Goal: Task Accomplishment & Management: Use online tool/utility

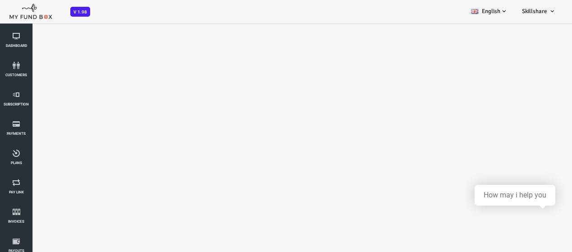
select select "100"
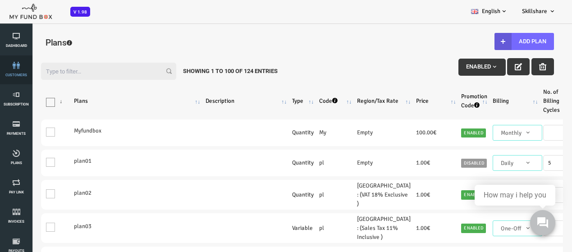
click at [23, 77] on link "customers" at bounding box center [16, 69] width 27 height 29
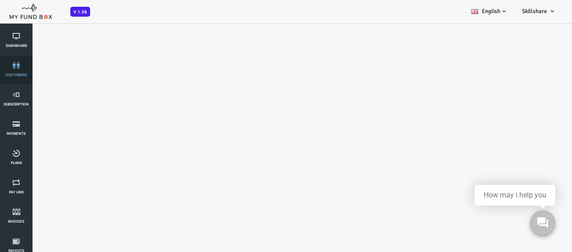
select select "100"
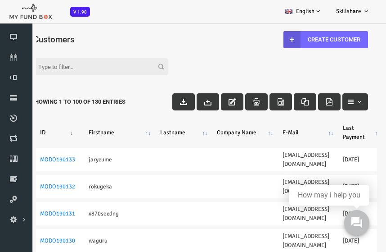
scroll to position [23, 0]
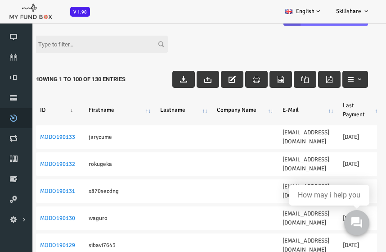
click at [8, 123] on link "Plans" at bounding box center [13, 118] width 27 height 20
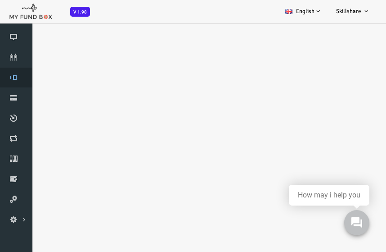
click at [11, 82] on link "Subscription" at bounding box center [13, 78] width 27 height 20
select select "100"
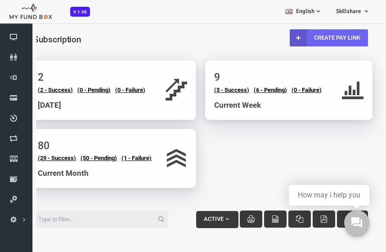
click at [298, 35] on link "Create Pay Link" at bounding box center [314, 37] width 78 height 17
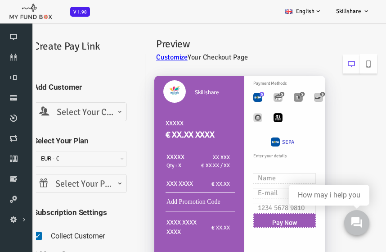
click at [64, 110] on span "Select Your Customer" at bounding box center [65, 112] width 82 height 14
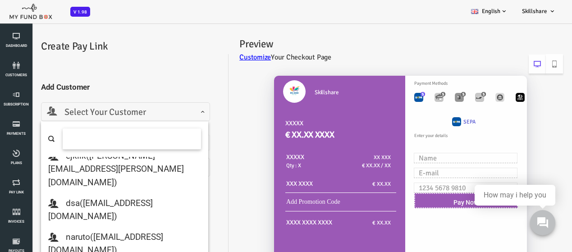
scroll to position [806, 0]
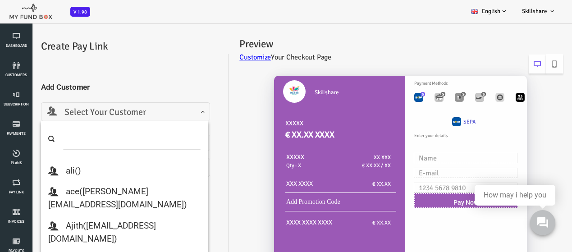
click at [24, 119] on span at bounding box center [24, 119] width 0 height 0
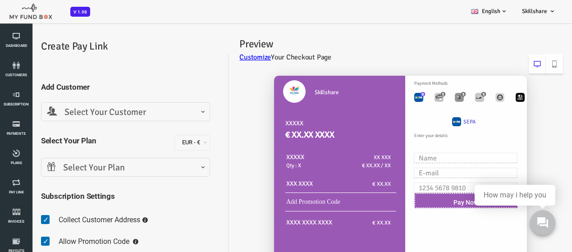
click at [121, 108] on span "Select Your Customer" at bounding box center [102, 112] width 157 height 14
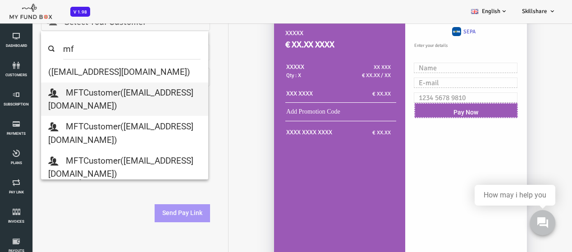
scroll to position [90, 0]
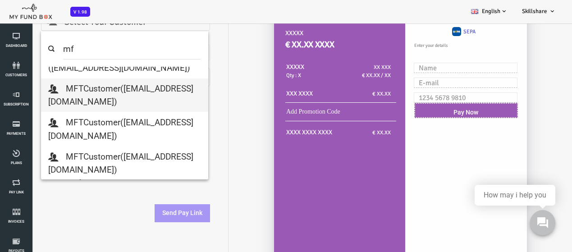
click at [93, 53] on input "mf" at bounding box center [109, 48] width 138 height 21
type input "m"
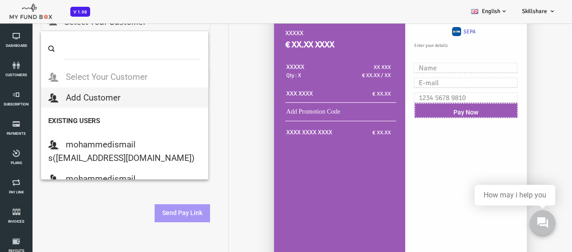
click at [217, 132] on div "Skillshare XXXXX € XX.XX XXXX XXXXX Qty : X XX XXX € XX.XX / XX XXX XXXX € XX.XX" at bounding box center [372, 152] width 334 height 351
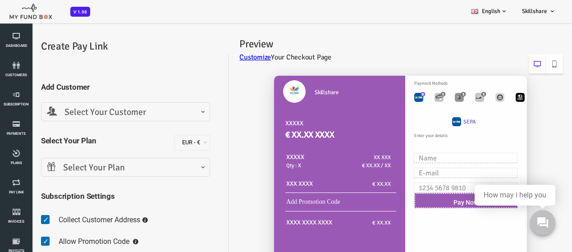
click at [111, 113] on span "Select Your Customer" at bounding box center [102, 112] width 157 height 14
click at [367, 49] on h2 "Preview" at bounding box center [377, 44] width 323 height 16
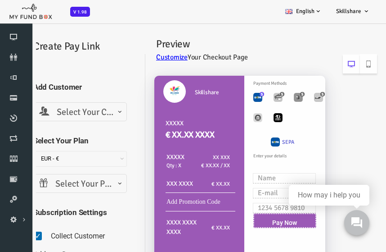
click at [61, 109] on span "Select Your Customer" at bounding box center [65, 112] width 82 height 14
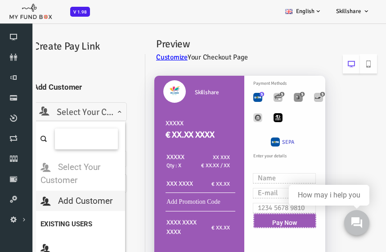
click at [99, 134] on input "search" at bounding box center [71, 138] width 63 height 21
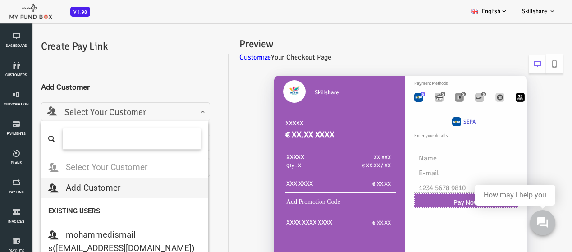
paste input "MFT-Customer_1"
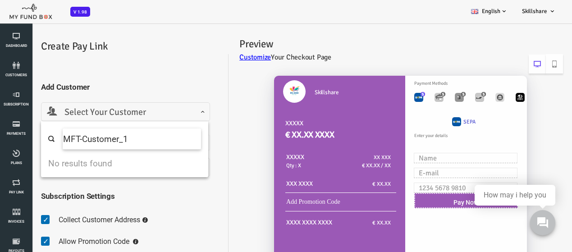
type input "MFT-Customer_1"
click at [126, 132] on input "MFT-Customer_1" at bounding box center [109, 138] width 138 height 21
click at [183, 109] on span "Select Your Customer" at bounding box center [102, 111] width 169 height 19
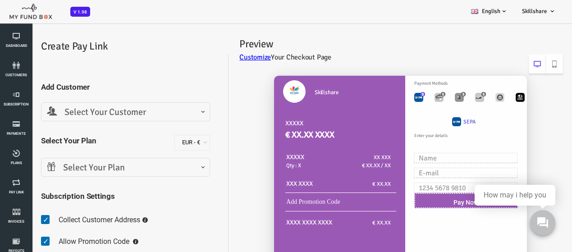
click at [181, 112] on span "Select Your Customer" at bounding box center [102, 111] width 169 height 19
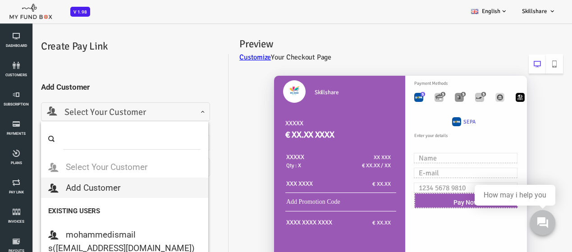
click at [109, 168] on li "Select Your Customer" at bounding box center [101, 167] width 167 height 20
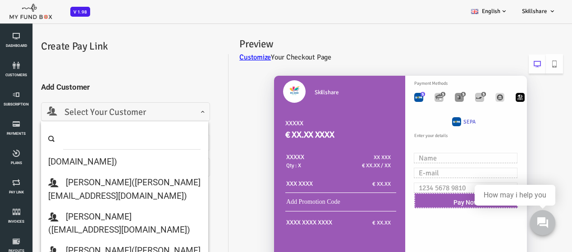
scroll to position [2252, 0]
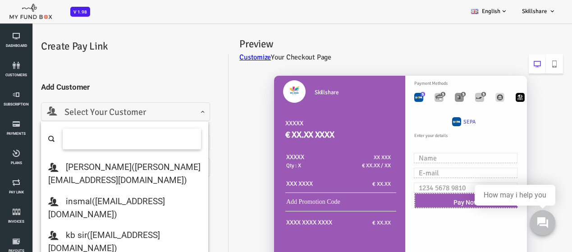
click at [111, 136] on input "search" at bounding box center [109, 138] width 138 height 21
type input "m"
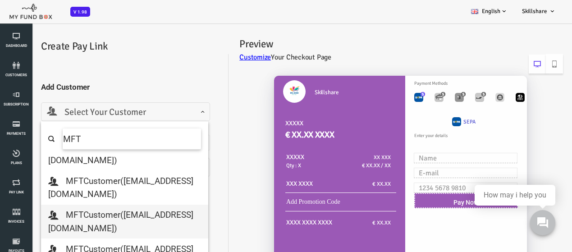
scroll to position [43, 0]
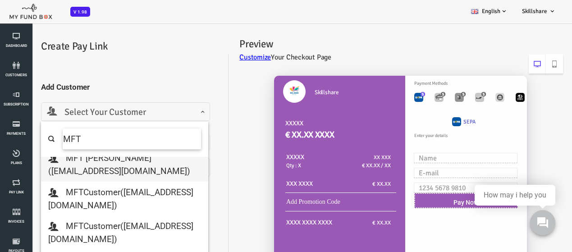
click at [66, 136] on input "MFT" at bounding box center [109, 138] width 138 height 21
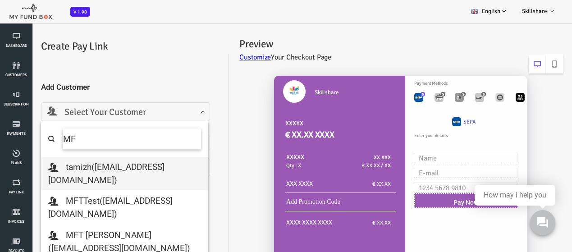
type input "M"
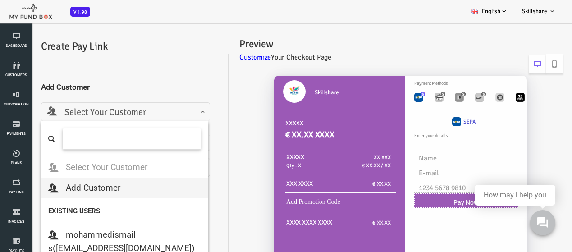
paste input "[EMAIL_ADDRESS][DOMAIN_NAME]"
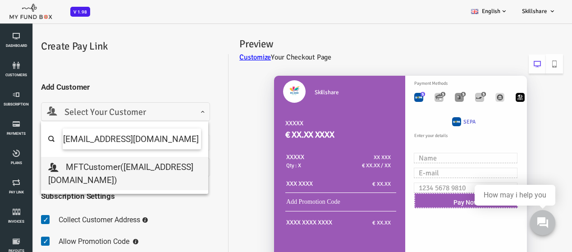
type input "[EMAIL_ADDRESS][DOMAIN_NAME]"
select select "[EMAIL_ADDRESS][DOMAIN_NAME]"
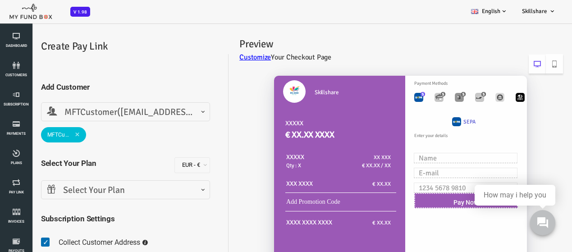
click at [141, 184] on span "Select Your Plan" at bounding box center [102, 190] width 157 height 14
click at [126, 191] on span "Select Your Plan" at bounding box center [102, 190] width 157 height 14
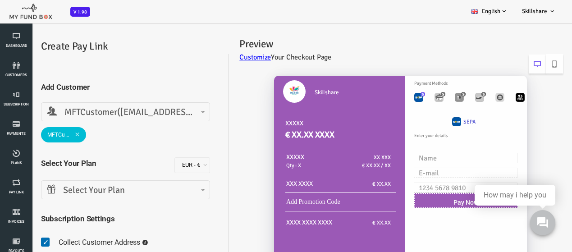
click at [126, 191] on span "Select Your Plan" at bounding box center [102, 190] width 157 height 14
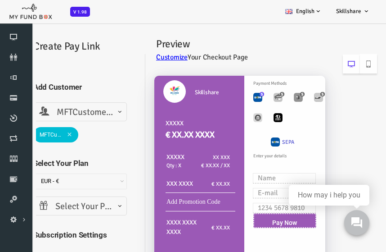
scroll to position [45, 0]
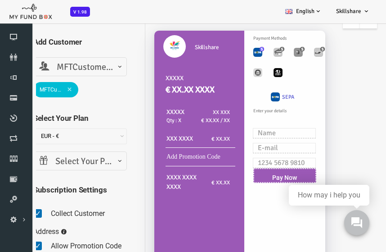
click at [66, 159] on span "Select Your Plan" at bounding box center [65, 161] width 82 height 14
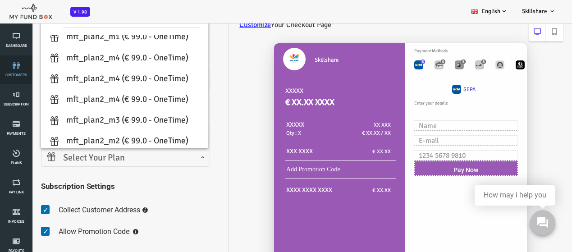
scroll to position [127, 0]
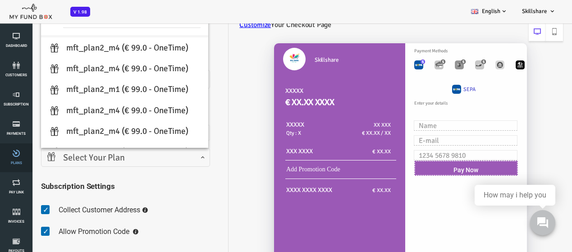
click at [14, 152] on icon at bounding box center [16, 153] width 27 height 7
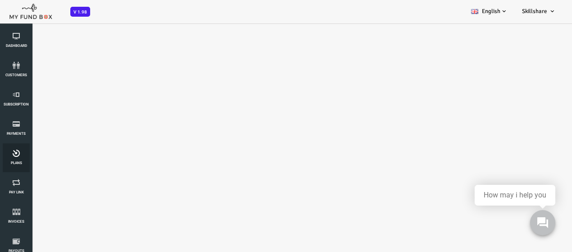
select select "100"
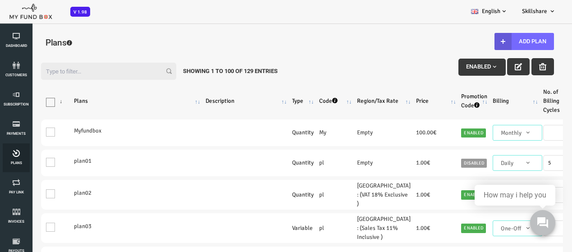
scroll to position [0, 0]
click at [123, 71] on input "Filter:" at bounding box center [85, 71] width 135 height 17
type input "m"
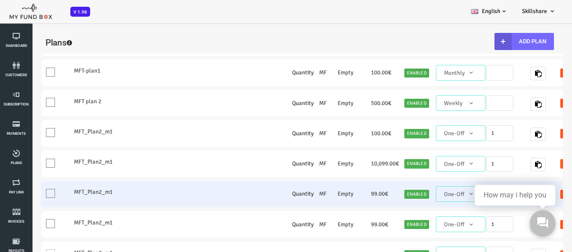
scroll to position [135, 0]
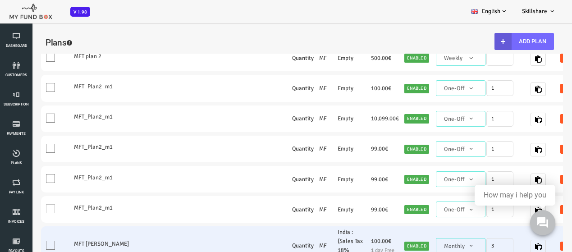
type input "MFT"
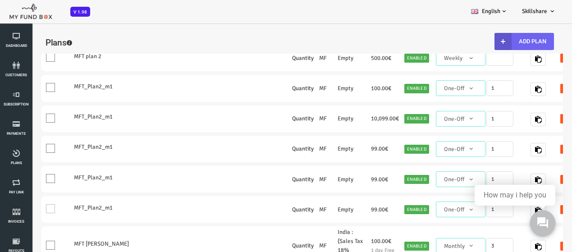
click at [514, 36] on button "Add Plan" at bounding box center [500, 41] width 59 height 17
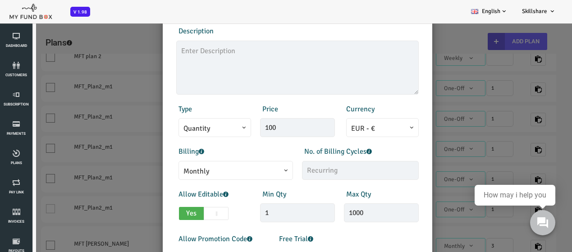
scroll to position [0, 0]
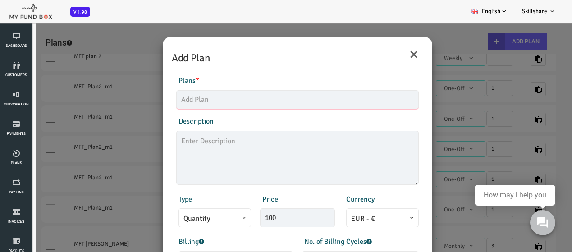
click at [204, 95] on input "text" at bounding box center [274, 99] width 242 height 19
type input "M"
click at [203, 141] on textarea at bounding box center [274, 158] width 242 height 54
click at [174, 100] on input "MFT" at bounding box center [274, 99] width 242 height 19
click at [182, 97] on input "MFT_plan1_" at bounding box center [274, 99] width 242 height 19
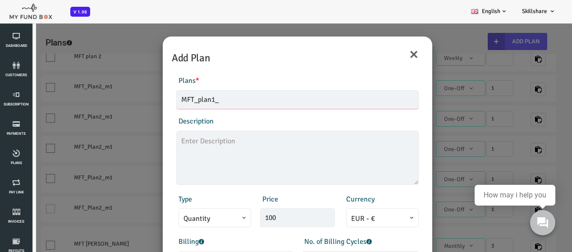
click at [190, 100] on input "MFT_plan1_" at bounding box center [274, 99] width 242 height 19
click at [174, 97] on input "MFT_plan1_" at bounding box center [274, 99] width 242 height 19
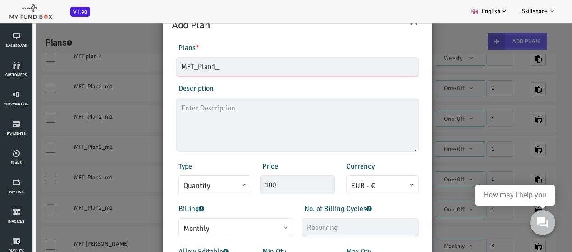
scroll to position [45, 0]
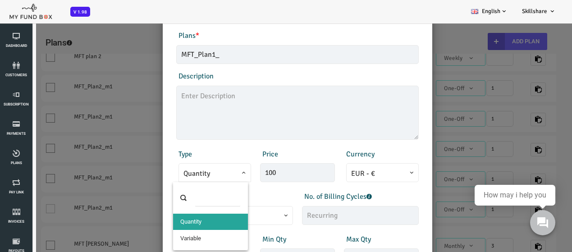
click at [185, 176] on span "Quantity" at bounding box center [191, 173] width 63 height 11
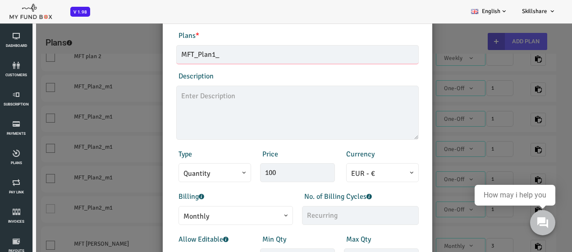
click at [218, 54] on input "MFT_Plan1_" at bounding box center [274, 54] width 242 height 19
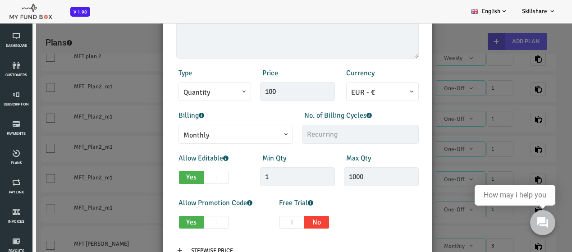
scroll to position [135, 0]
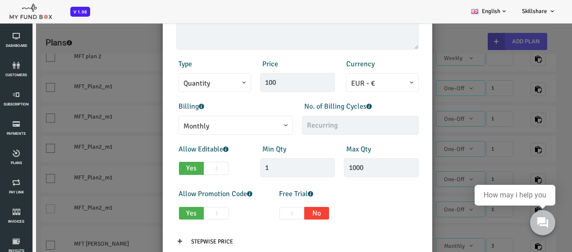
click at [242, 119] on span "Monthly" at bounding box center [212, 125] width 114 height 19
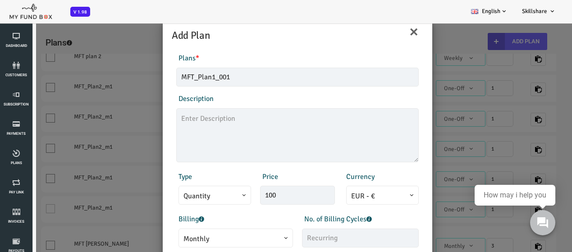
scroll to position [0, 0]
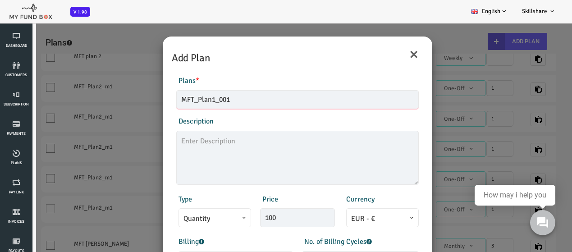
click at [216, 101] on input "MFT_Plan1_001" at bounding box center [274, 99] width 242 height 19
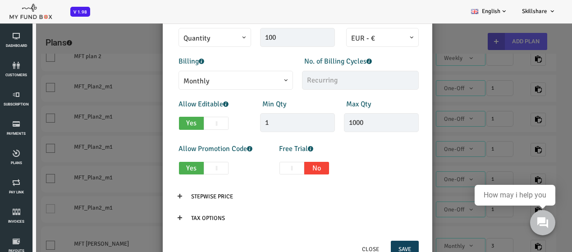
scroll to position [191, 0]
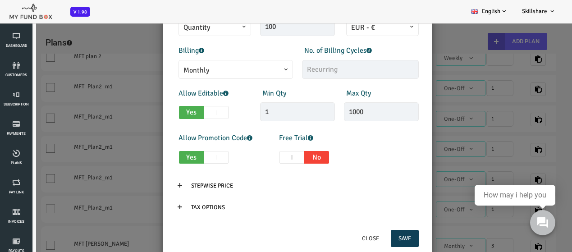
type input "MFT_Plan1_Monthly"
click at [380, 233] on button "Save" at bounding box center [382, 238] width 28 height 17
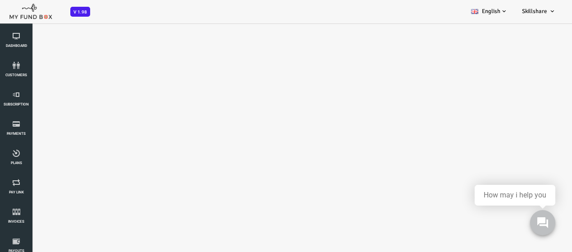
select select "100"
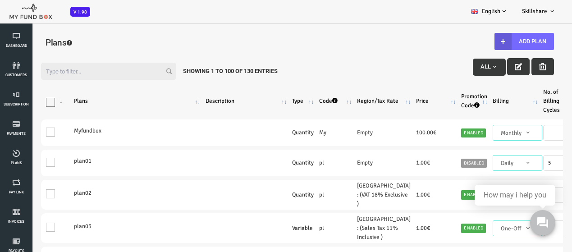
scroll to position [0, 0]
click at [54, 73] on input "Filter:" at bounding box center [85, 71] width 135 height 17
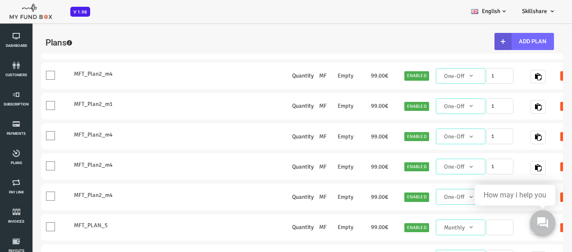
scroll to position [538, 0]
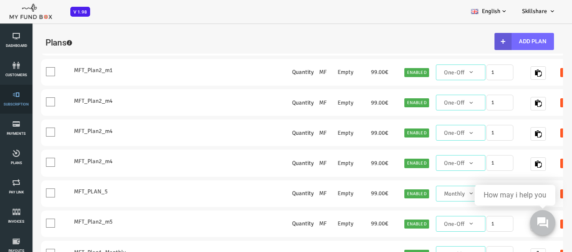
type input "MFT"
click at [9, 107] on link "Subscription" at bounding box center [16, 99] width 27 height 29
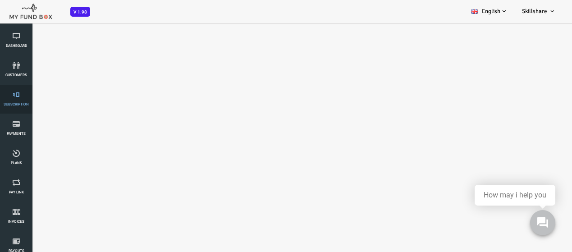
select select "100"
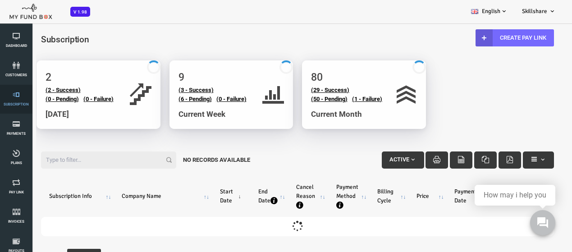
scroll to position [0, 0]
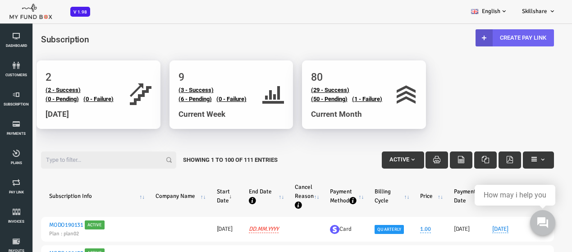
click at [473, 32] on link "Create Pay Link" at bounding box center [491, 37] width 78 height 17
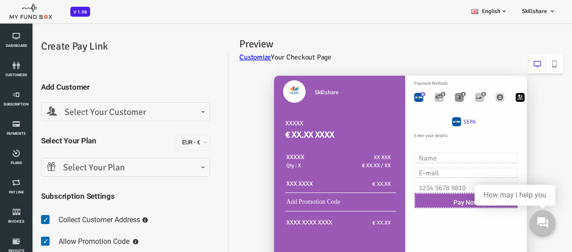
click at [137, 108] on span "Select Your Customer" at bounding box center [102, 112] width 157 height 14
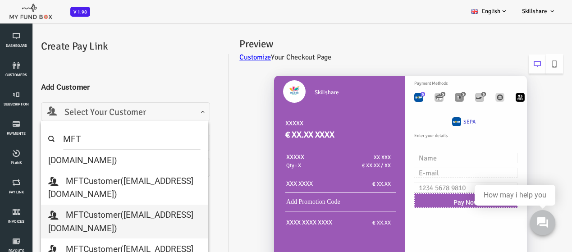
scroll to position [85, 0]
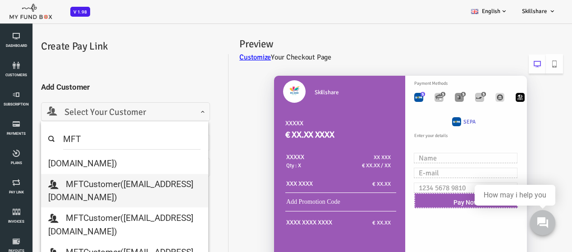
type input "MFT"
select select "[EMAIL_ADDRESS][DOMAIN_NAME]"
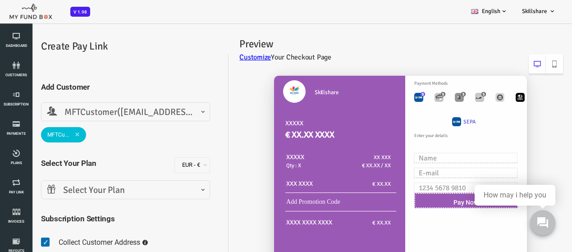
click at [122, 188] on span "Select Your Plan" at bounding box center [102, 190] width 157 height 14
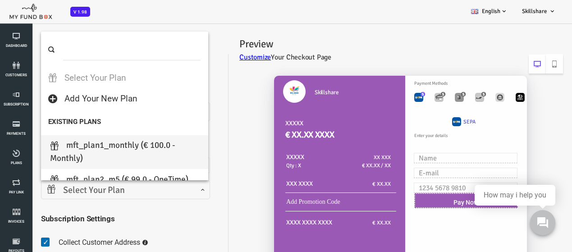
select select "MFT_Plan1_Monthly"
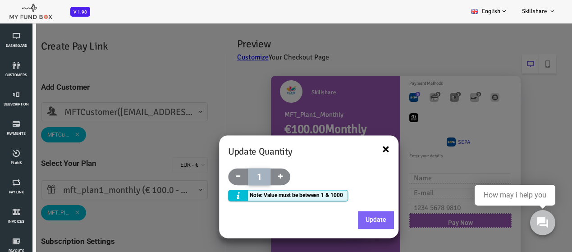
click at [364, 149] on button "×" at bounding box center [362, 150] width 7 height 14
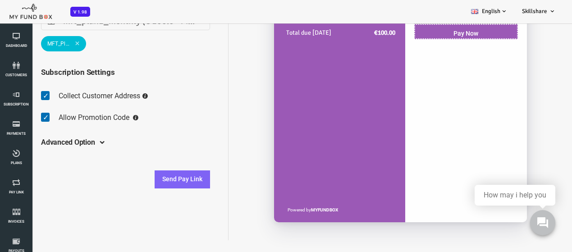
scroll to position [0, 0]
